Goal: Navigation & Orientation: Find specific page/section

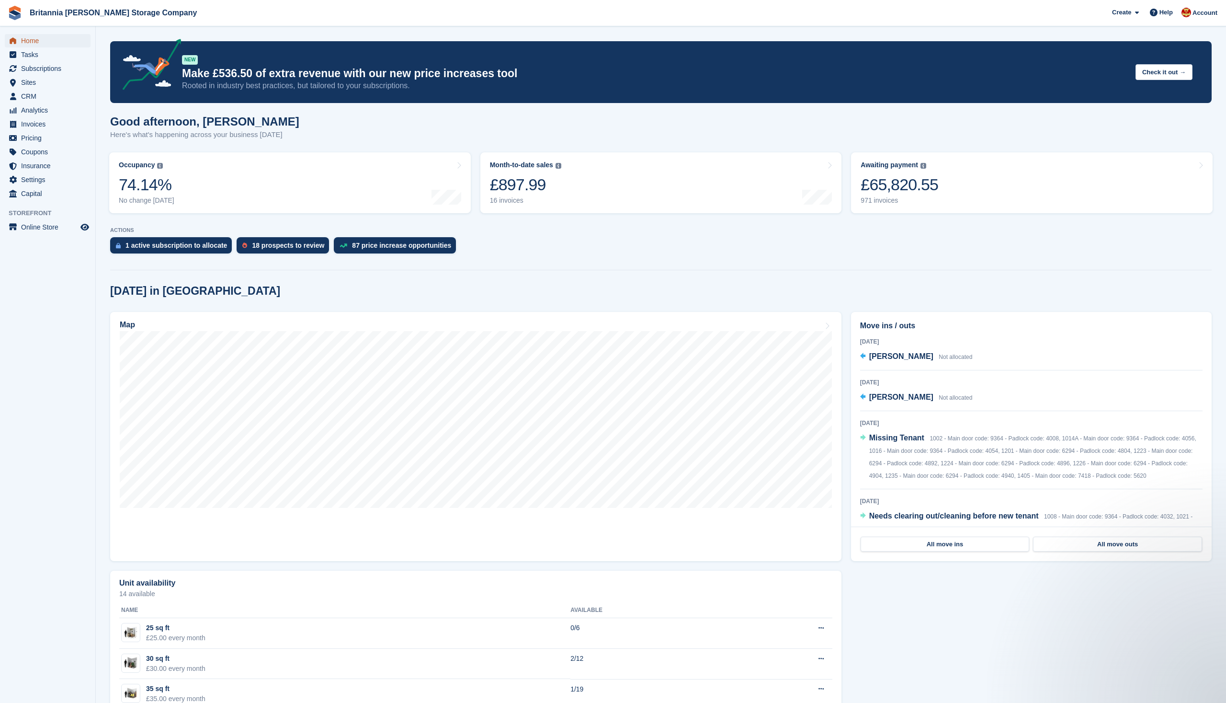
click at [27, 41] on span "Home" at bounding box center [49, 40] width 57 height 13
click at [853, 249] on div "1 active subscription to allocate 18 prospects to review 87 price increase oppo…" at bounding box center [661, 247] width 1102 height 21
click at [158, 247] on div "1 active subscription to allocate" at bounding box center [177, 245] width 102 height 8
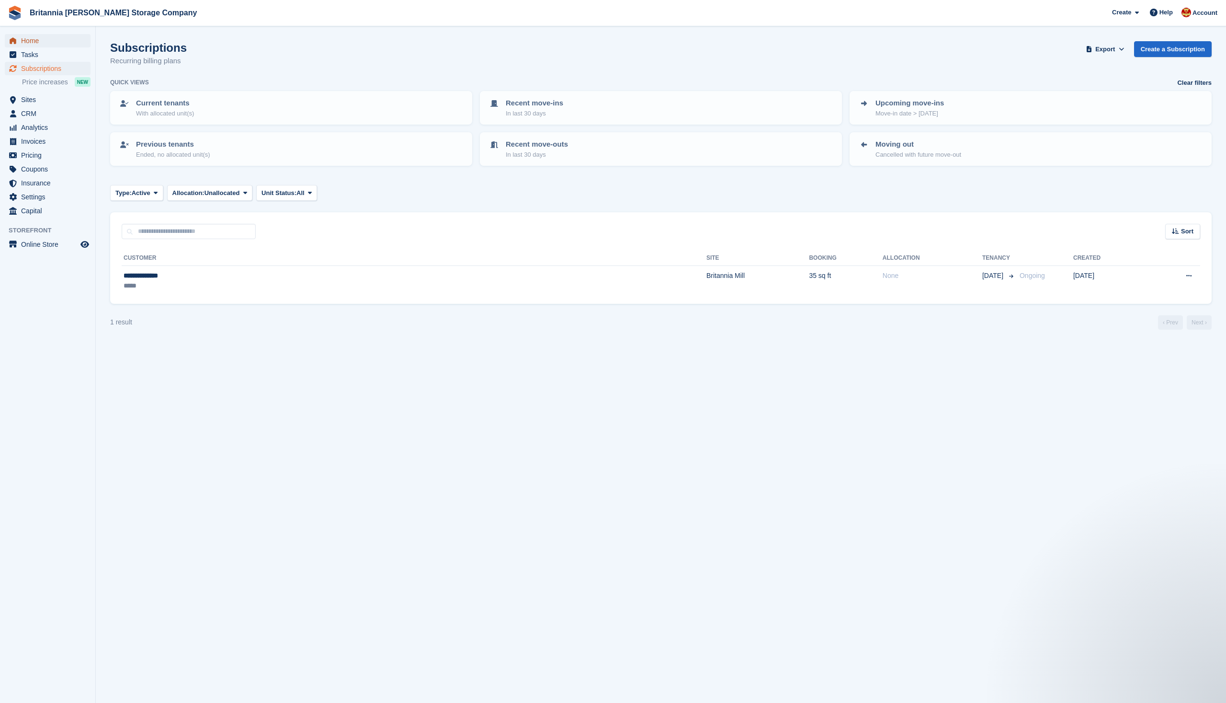
click at [38, 36] on span "Home" at bounding box center [49, 40] width 57 height 13
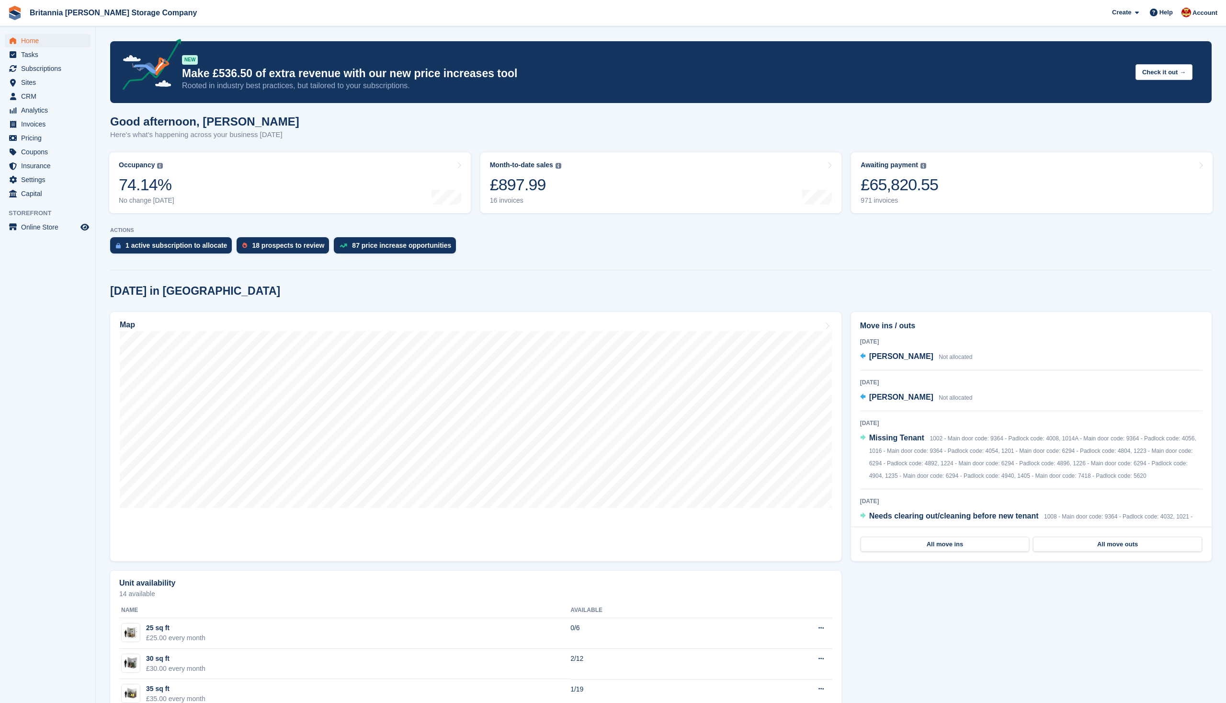
click at [850, 244] on div "1 active subscription to allocate 18 prospects to review 87 price increase oppo…" at bounding box center [661, 247] width 1102 height 21
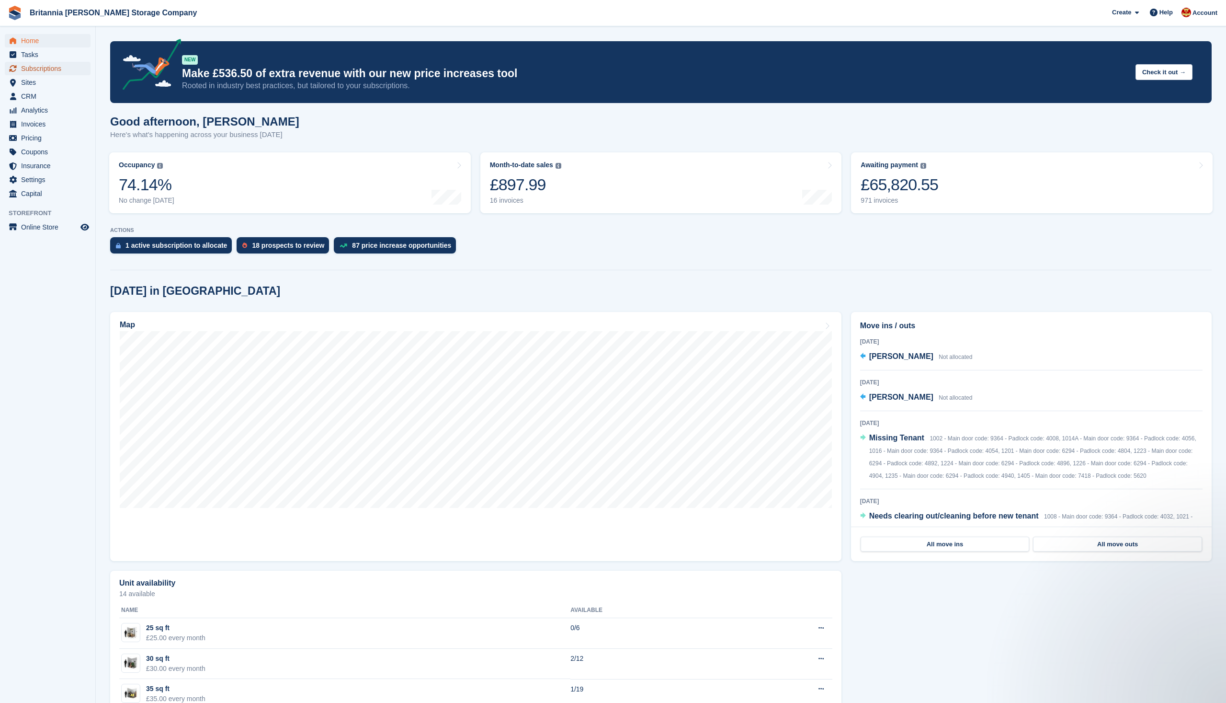
click at [33, 69] on span "Subscriptions" at bounding box center [49, 68] width 57 height 13
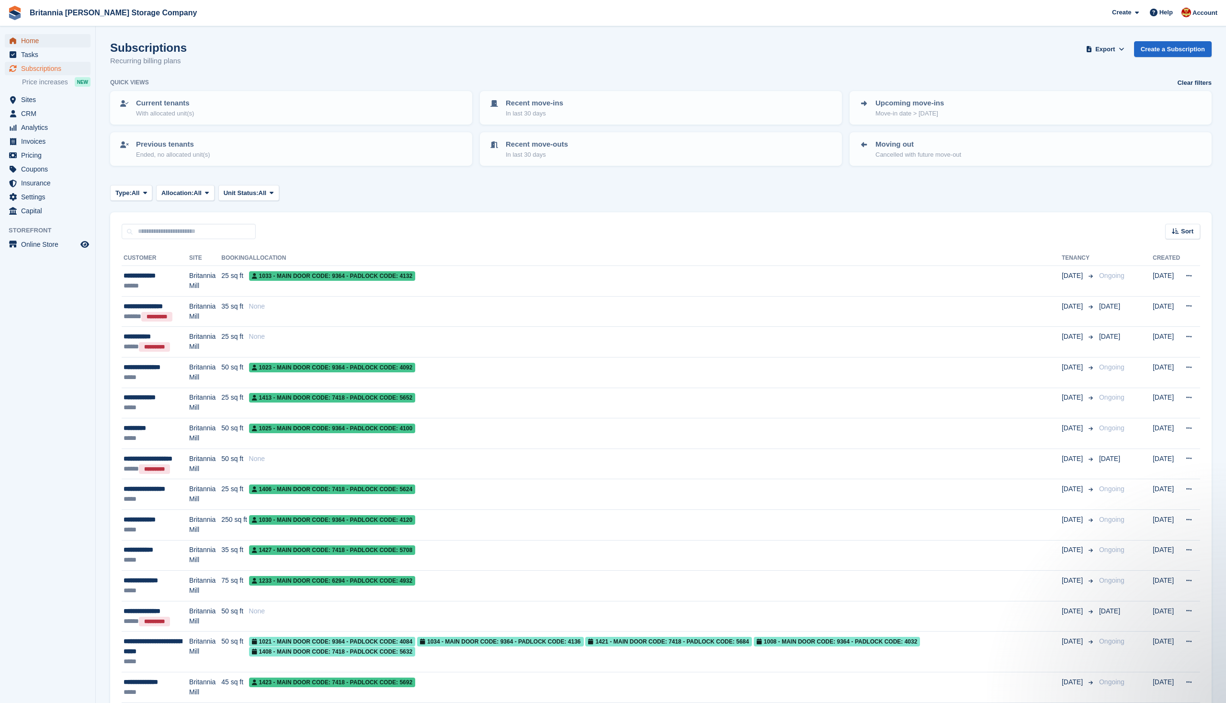
click at [24, 43] on span "Home" at bounding box center [49, 40] width 57 height 13
